Goal: Transaction & Acquisition: Purchase product/service

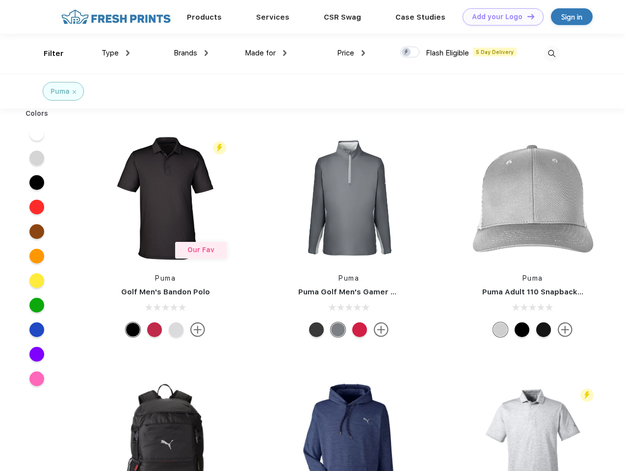
scroll to position [0, 0]
click at [499, 17] on link "Add your Logo Design Tool" at bounding box center [503, 16] width 81 height 17
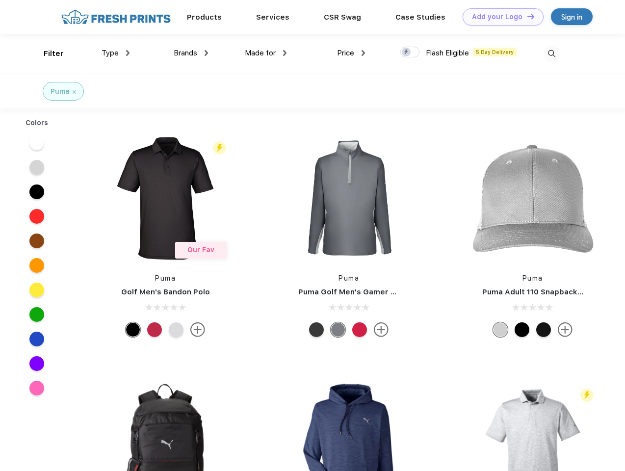
click at [0, 0] on div "Design Tool" at bounding box center [0, 0] width 0 height 0
click at [526, 16] on link "Add your Logo Design Tool" at bounding box center [503, 16] width 81 height 17
click at [47, 53] on div "Filter" at bounding box center [54, 53] width 20 height 11
click at [116, 53] on span "Type" at bounding box center [110, 53] width 17 height 9
click at [191, 53] on span "Brands" at bounding box center [186, 53] width 24 height 9
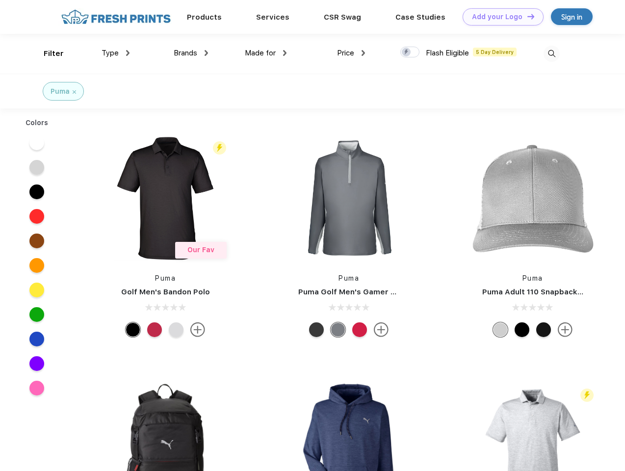
click at [266, 53] on span "Made for" at bounding box center [260, 53] width 31 height 9
click at [351, 53] on span "Price" at bounding box center [345, 53] width 17 height 9
click at [410, 52] on div at bounding box center [409, 52] width 19 height 11
click at [407, 52] on input "checkbox" at bounding box center [403, 49] width 6 height 6
click at [551, 53] on img at bounding box center [552, 54] width 16 height 16
